Goal: Find specific page/section: Find specific page/section

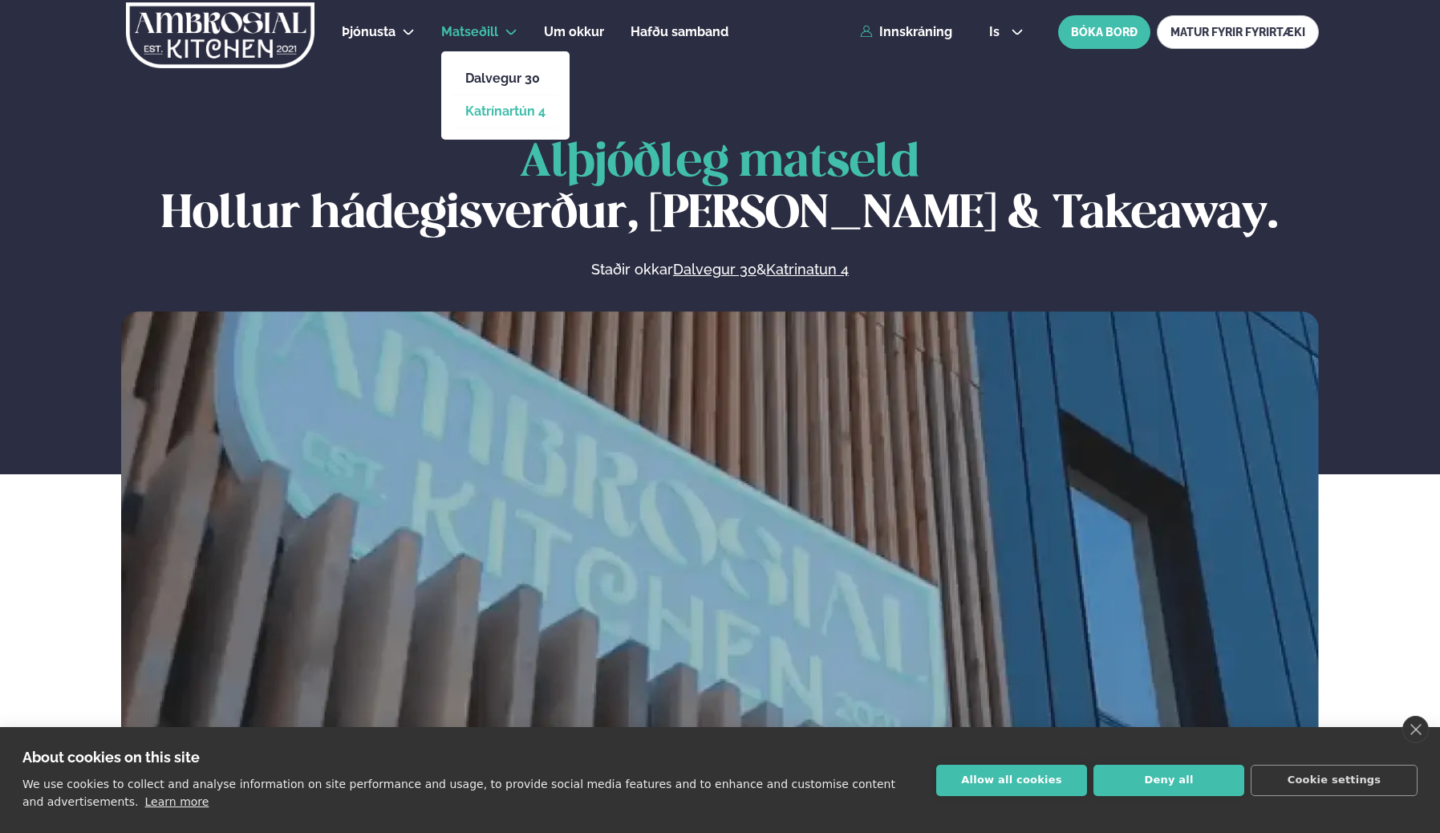
click at [488, 105] on link "Katrínartún 4" at bounding box center [505, 111] width 80 height 13
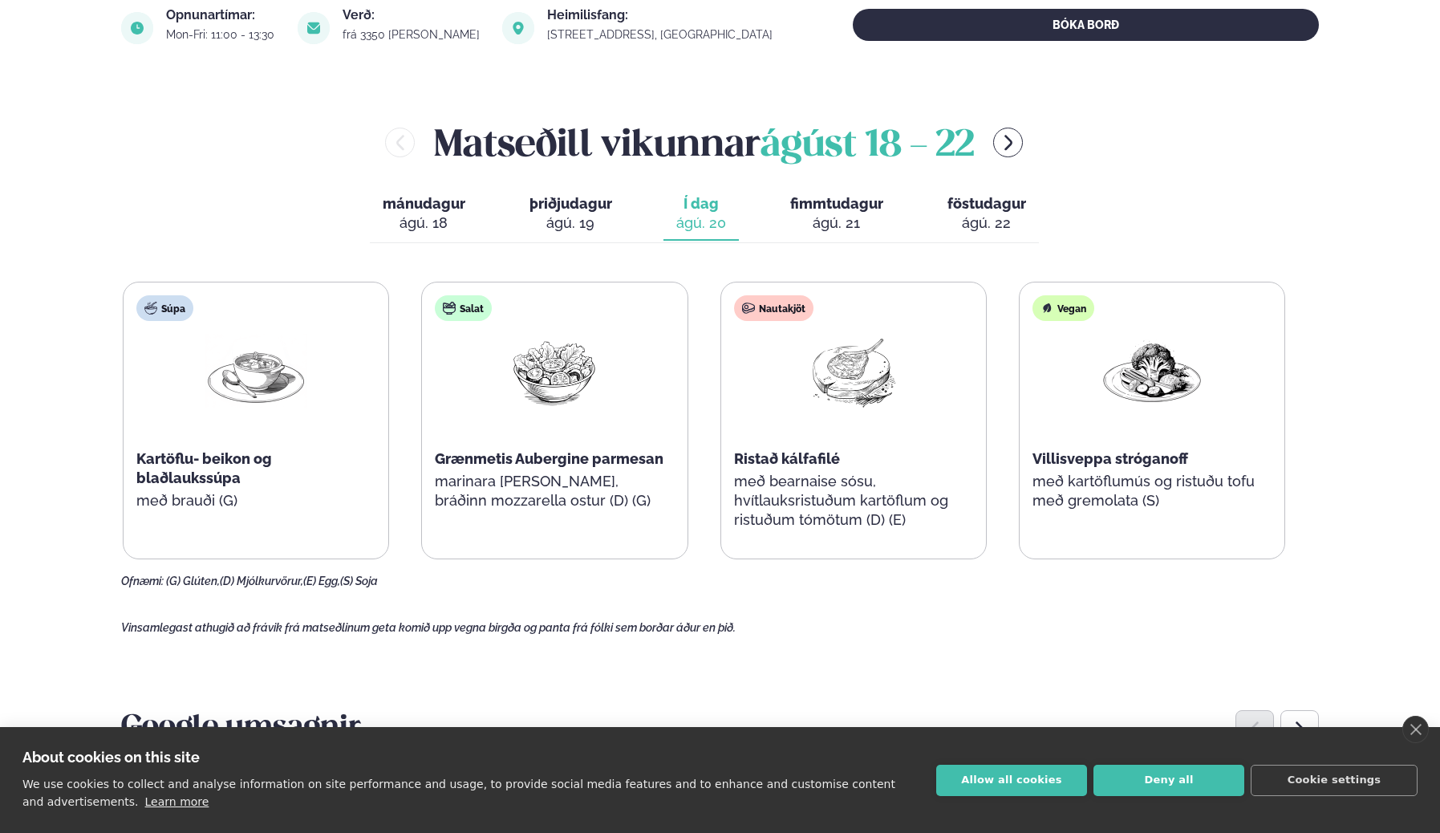
scroll to position [702, 0]
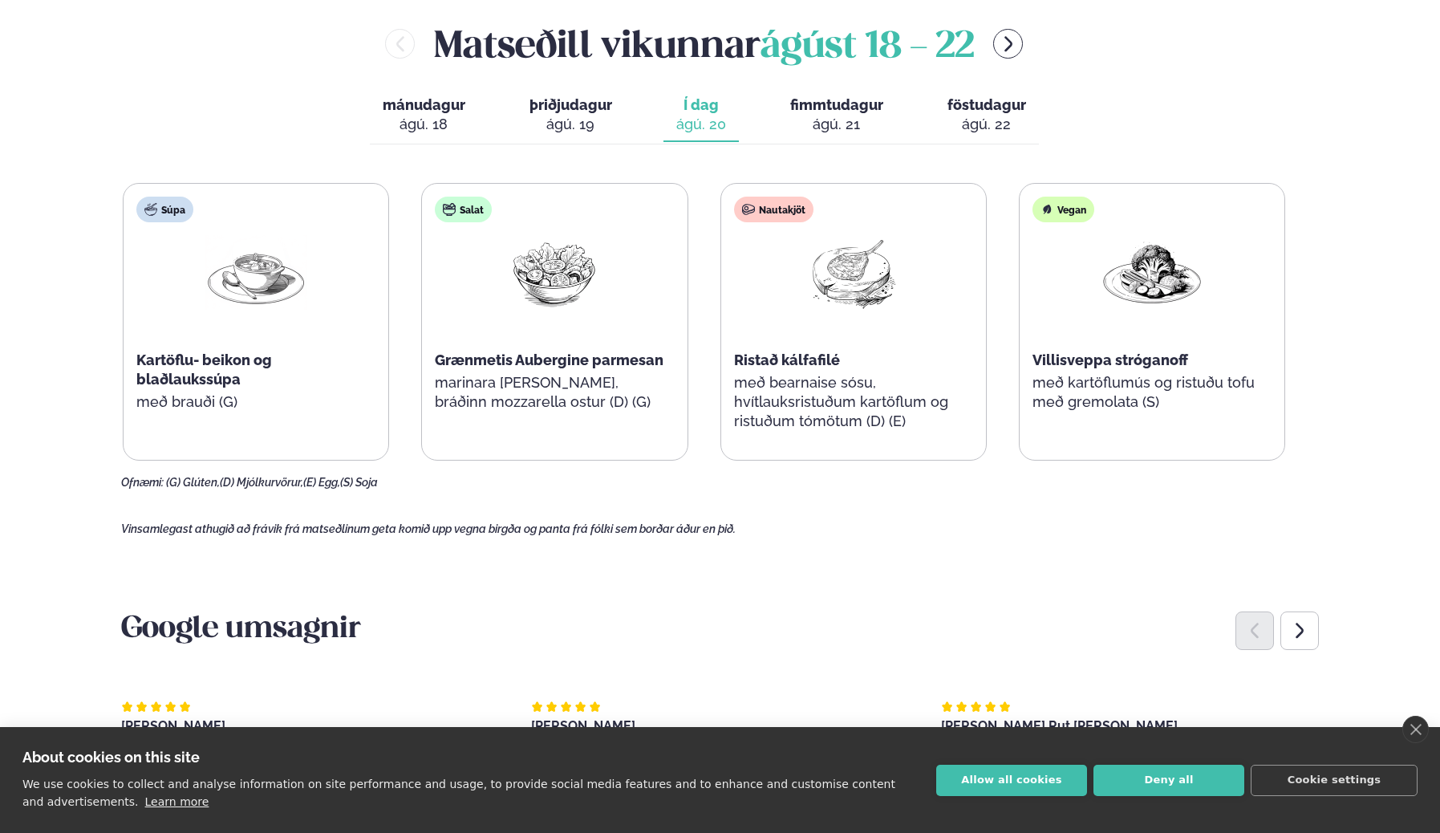
click at [747, 352] on span "Ristað kálfafilé" at bounding box center [787, 359] width 106 height 17
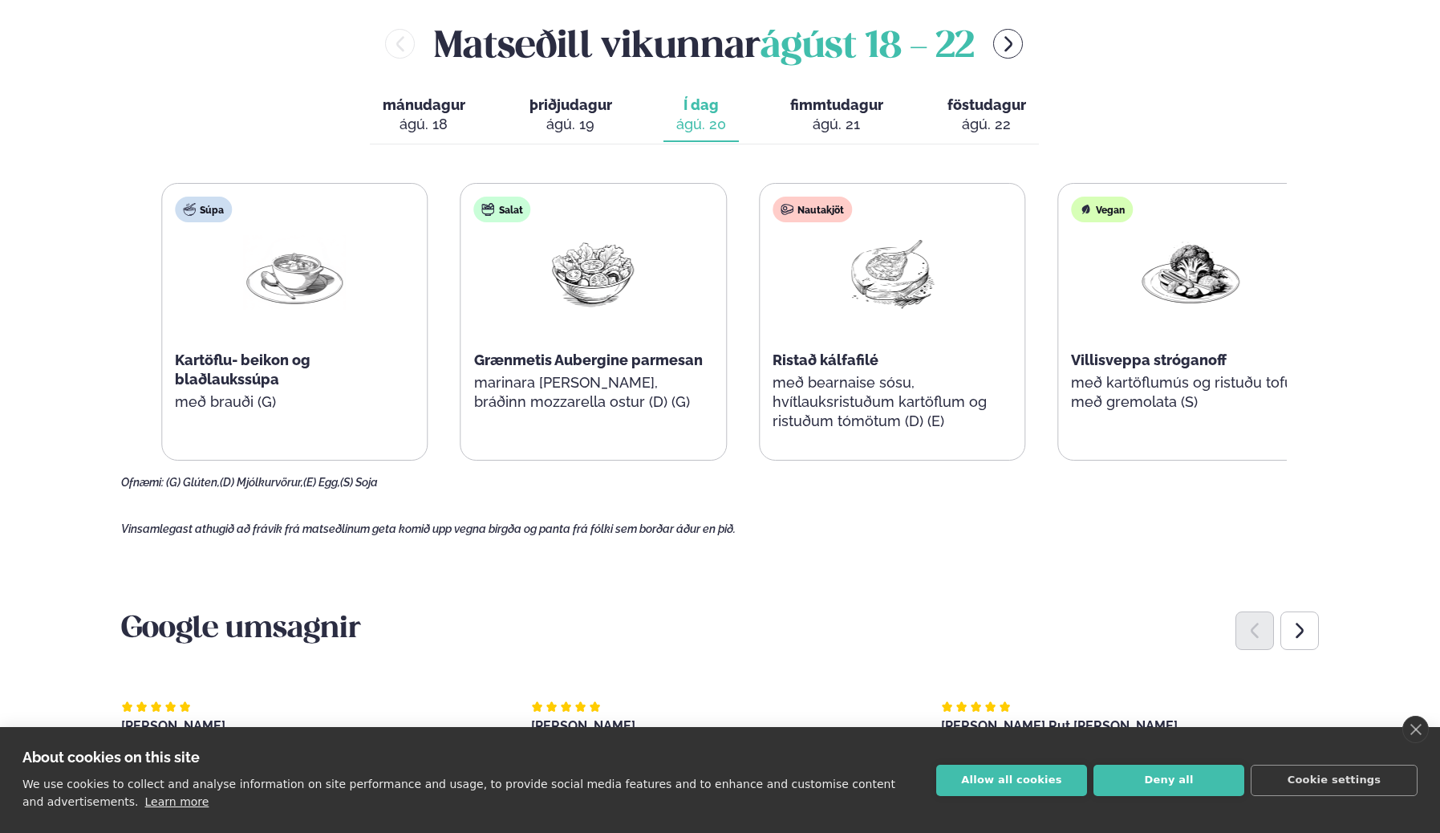
click at [852, 352] on span "Ristað kálfafilé" at bounding box center [825, 359] width 106 height 17
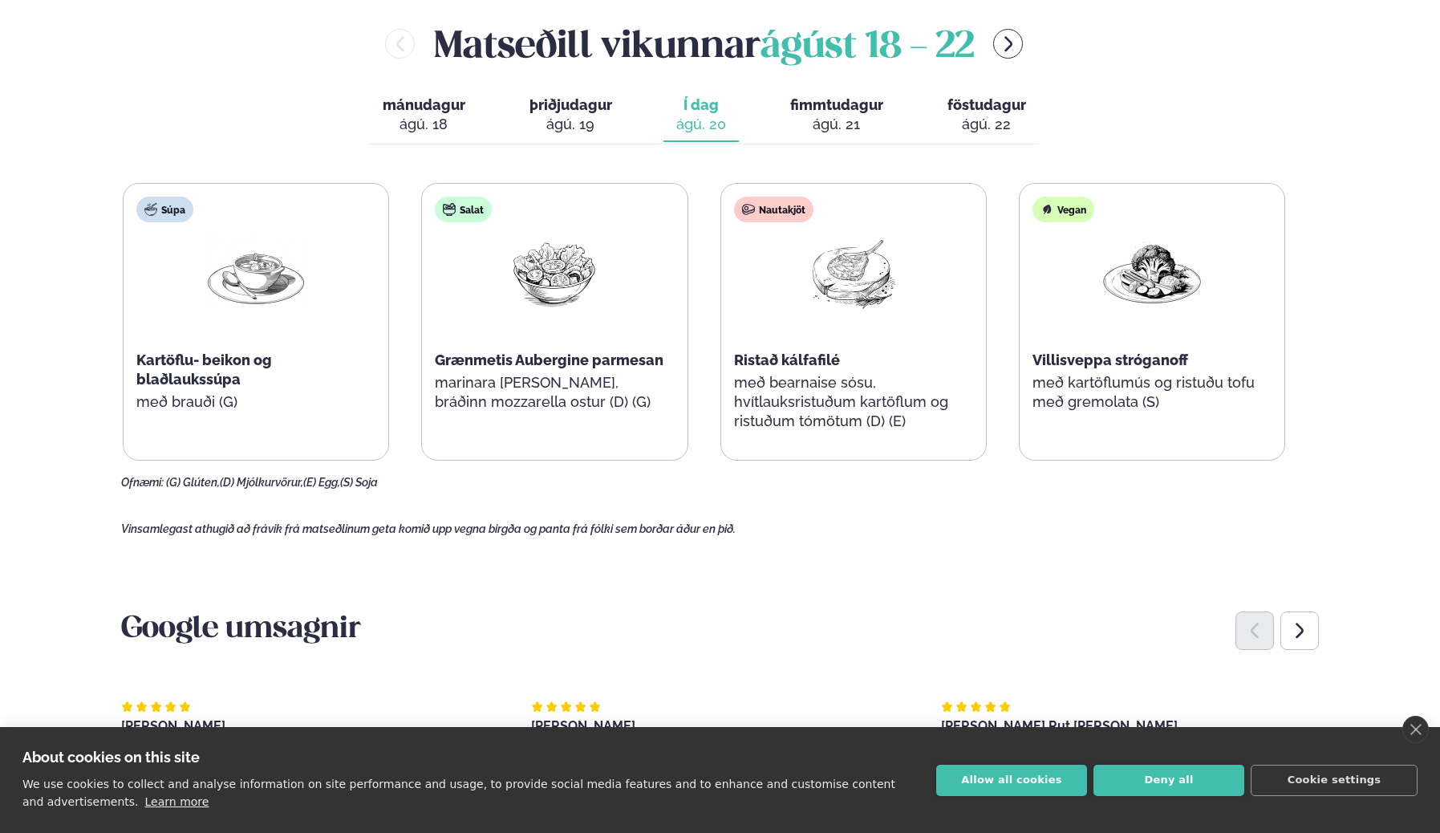
click at [755, 399] on p "með bearnaise sósu, hvítlauksristuðum kartöflum og ristuðum tómötum (D) (E)" at bounding box center [853, 402] width 239 height 58
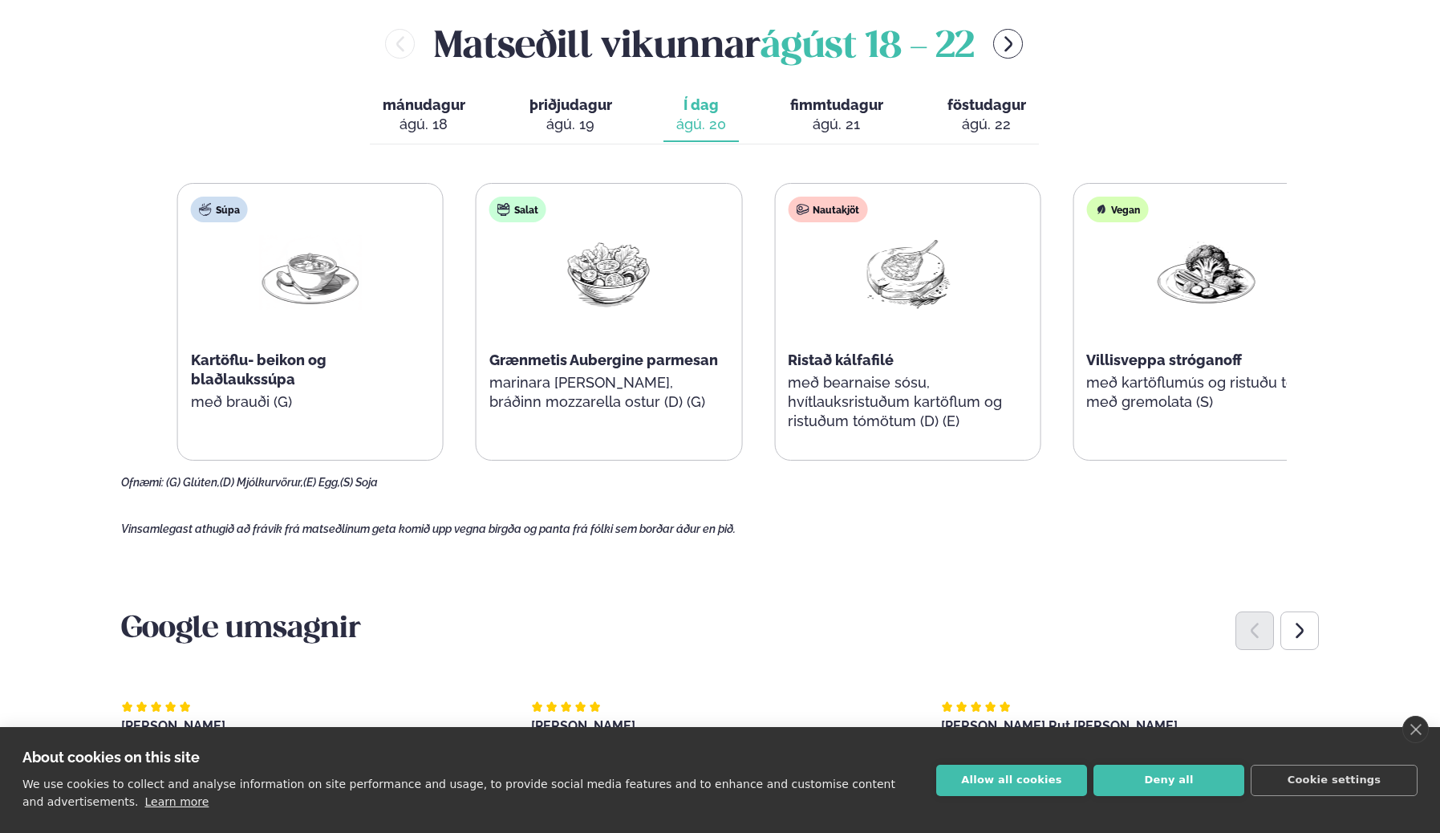
click at [903, 407] on p "með bearnaise sósu, hvítlauksristuðum kartöflum og ristuðum tómötum (D) (E)" at bounding box center [907, 402] width 239 height 58
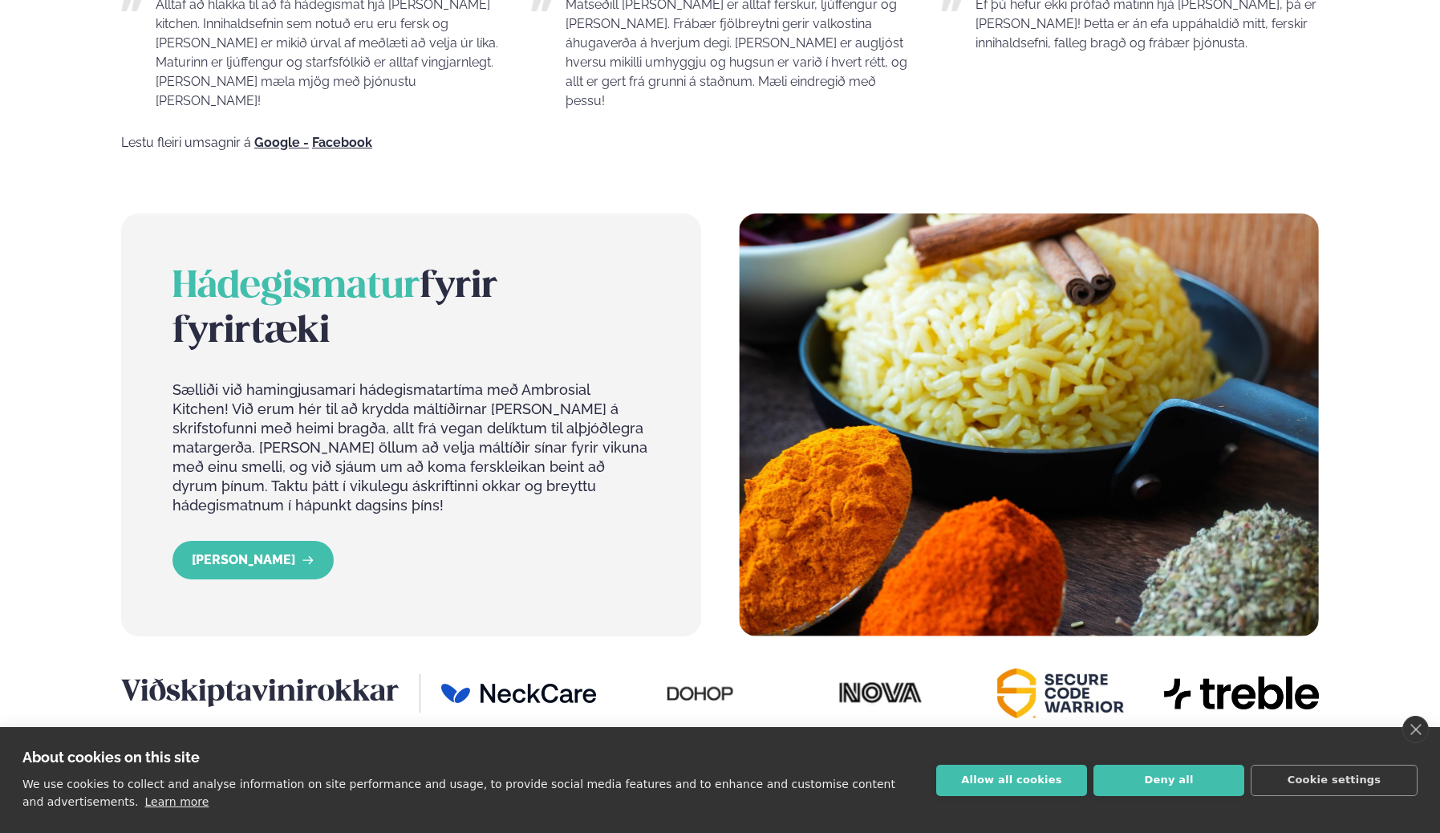
scroll to position [1624, 0]
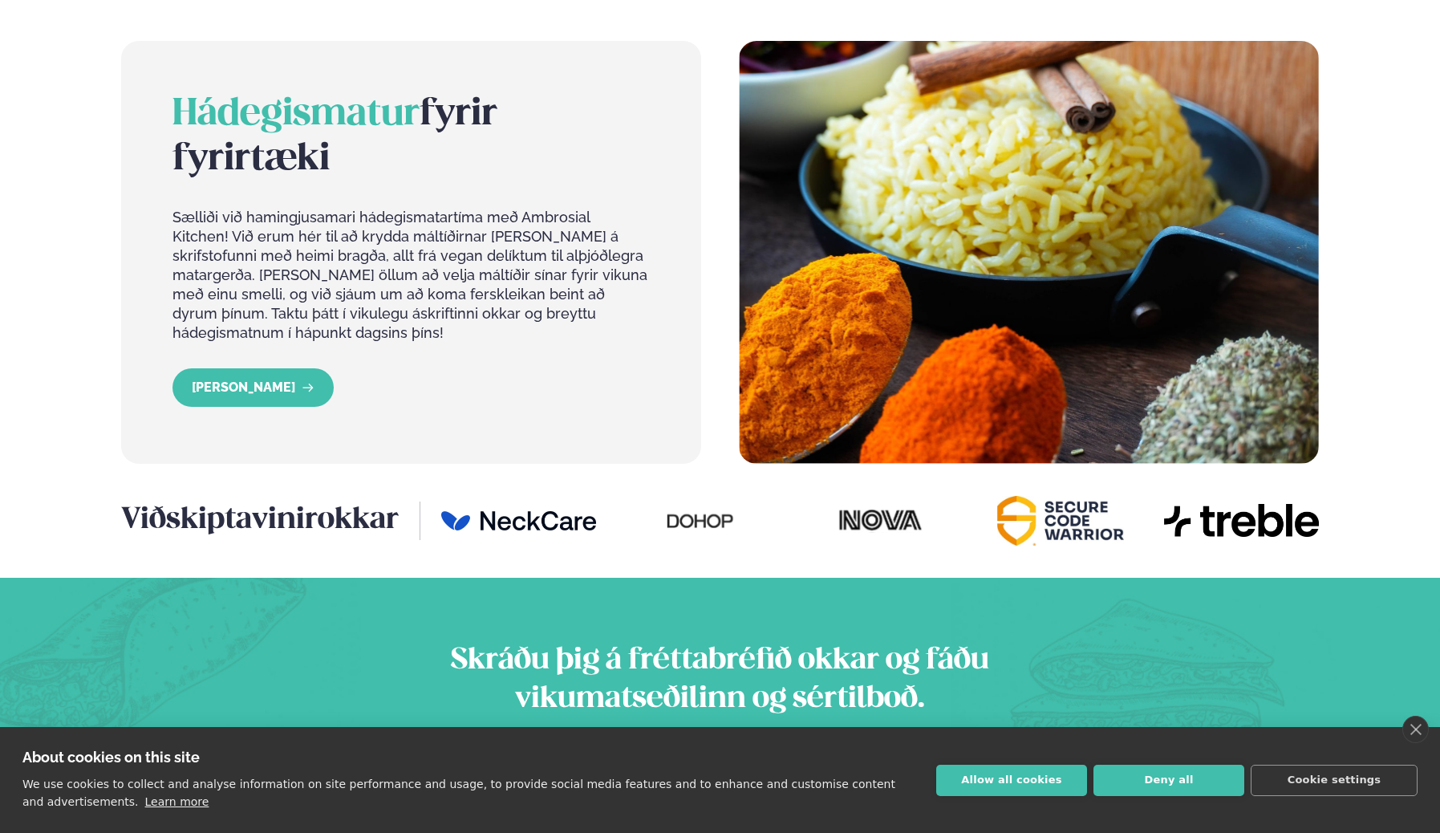
click at [213, 97] on span "Hádegismatur" at bounding box center [295, 114] width 247 height 35
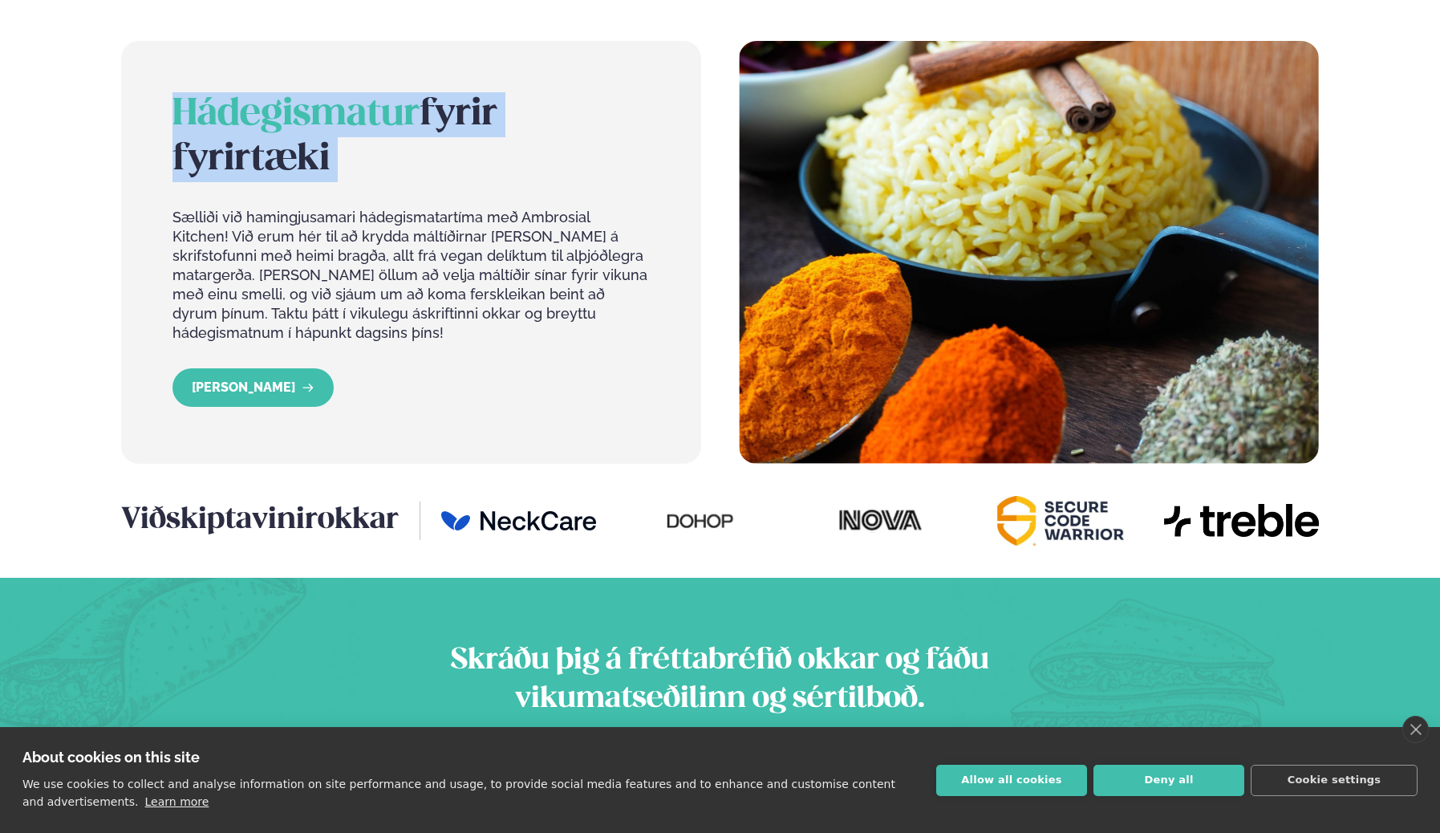
drag, startPoint x: 213, startPoint y: 77, endPoint x: 368, endPoint y: 141, distance: 168.3
click at [369, 141] on h2 "Hádegismatur fyrir fyrirtæki" at bounding box center [410, 137] width 477 height 90
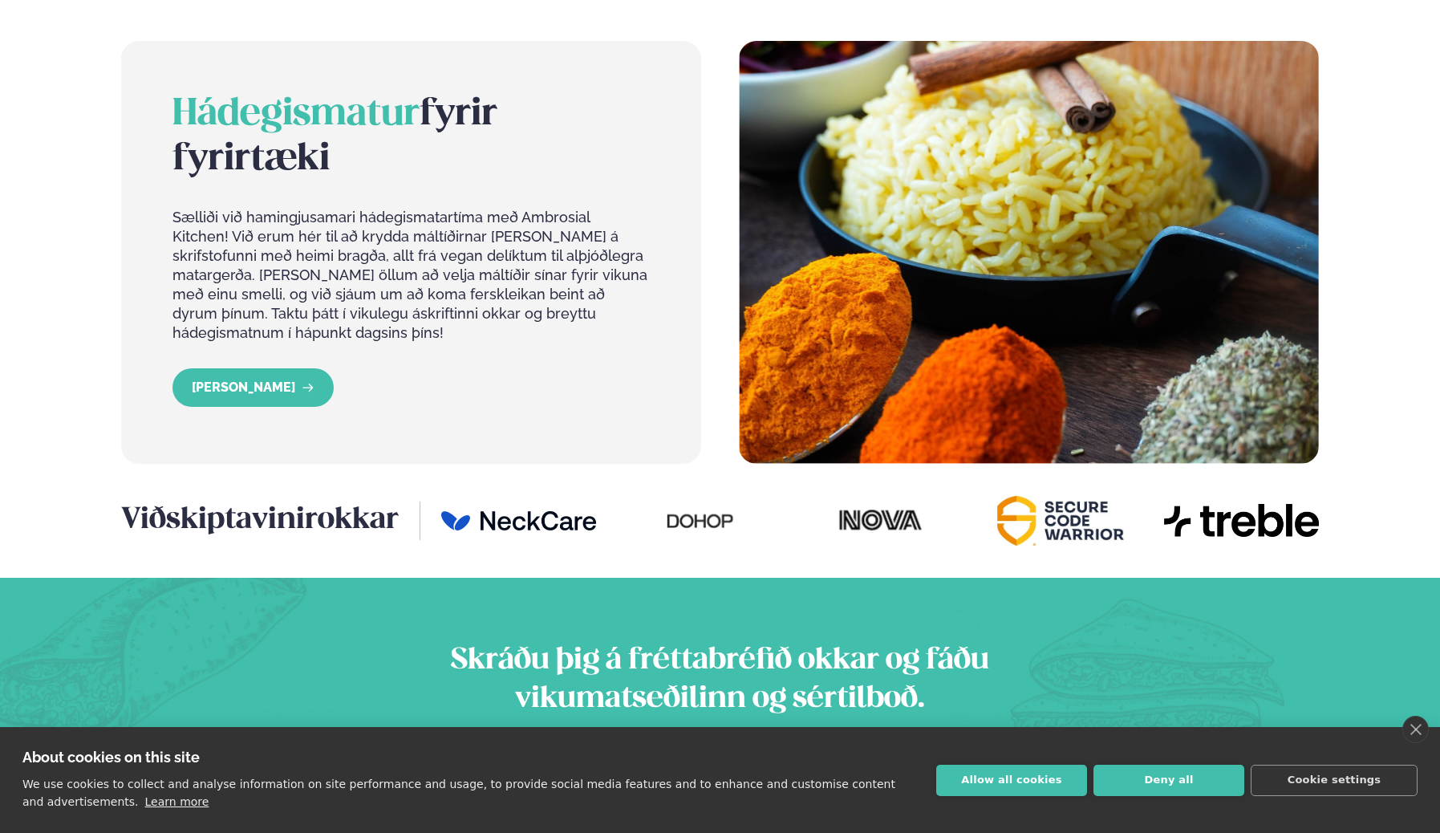
click at [199, 97] on span "Hádegismatur" at bounding box center [295, 114] width 247 height 35
